Goal: Check status: Check status

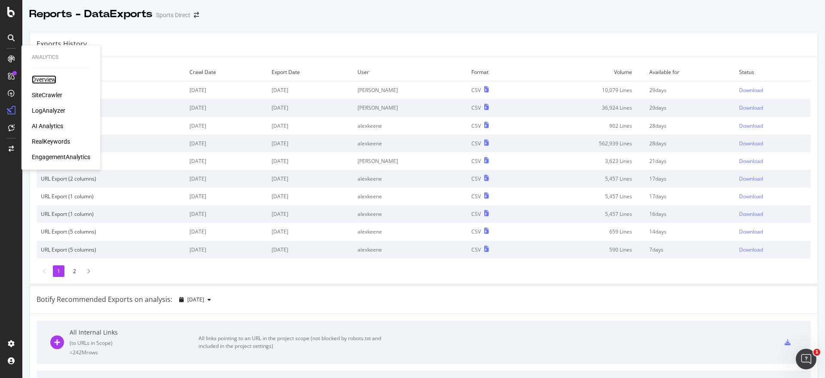
click at [39, 79] on div "Overview" at bounding box center [44, 79] width 25 height 9
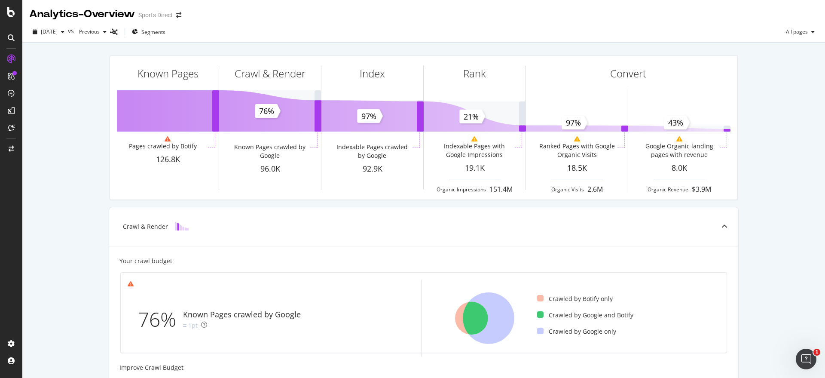
click at [48, 141] on div "Known Pages Pages crawled by Botify 126.8K Crawl & Render Known Pages crawled b…" at bounding box center [423, 356] width 803 height 626
click at [68, 34] on div "button" at bounding box center [63, 31] width 10 height 5
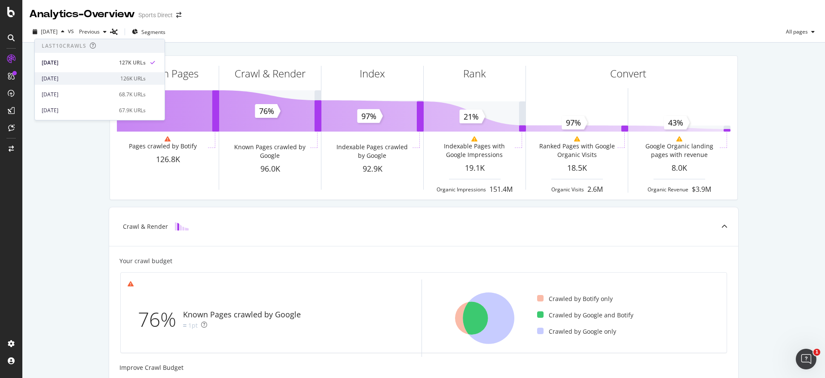
click at [83, 77] on div "[DATE]" at bounding box center [79, 79] width 74 height 8
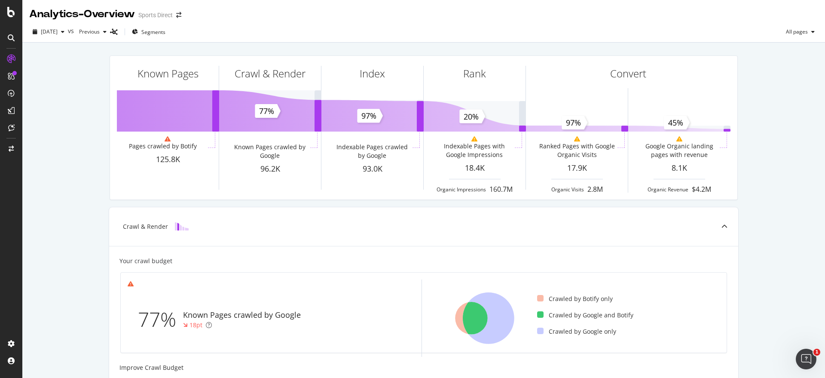
click at [71, 282] on div "Known Pages Pages crawled by Botify 125.8K Crawl & Render Known Pages crawled b…" at bounding box center [423, 356] width 803 height 626
